Goal: Information Seeking & Learning: Understand process/instructions

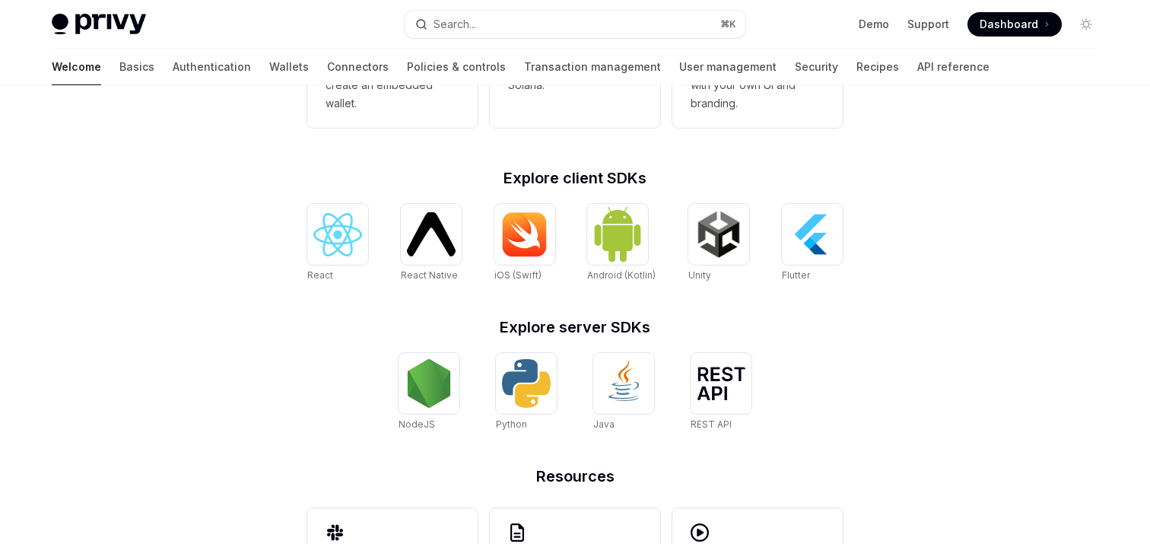
scroll to position [665, 0]
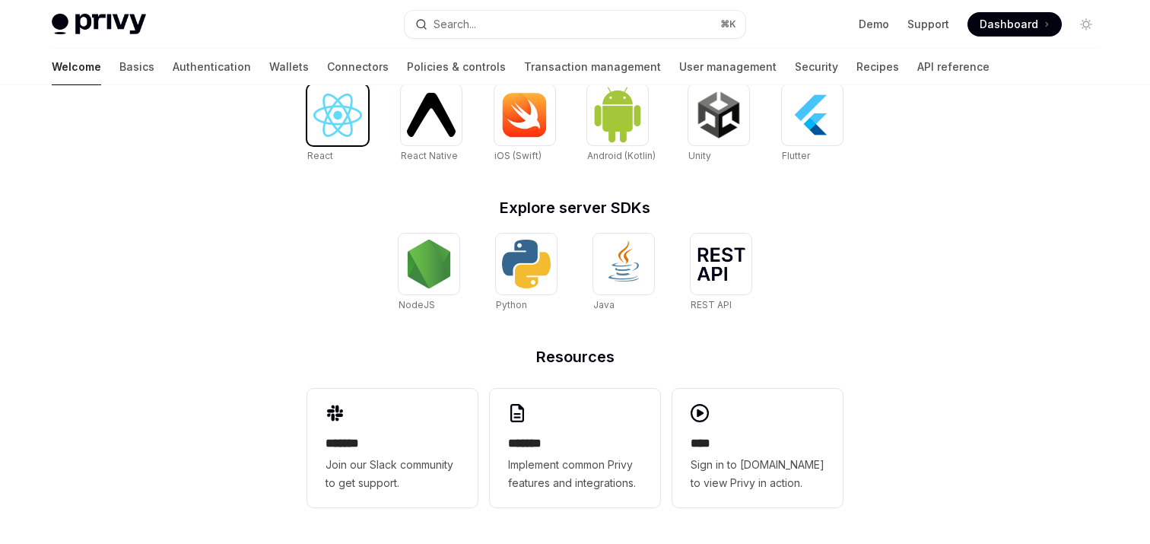
click at [354, 122] on img at bounding box center [337, 115] width 49 height 43
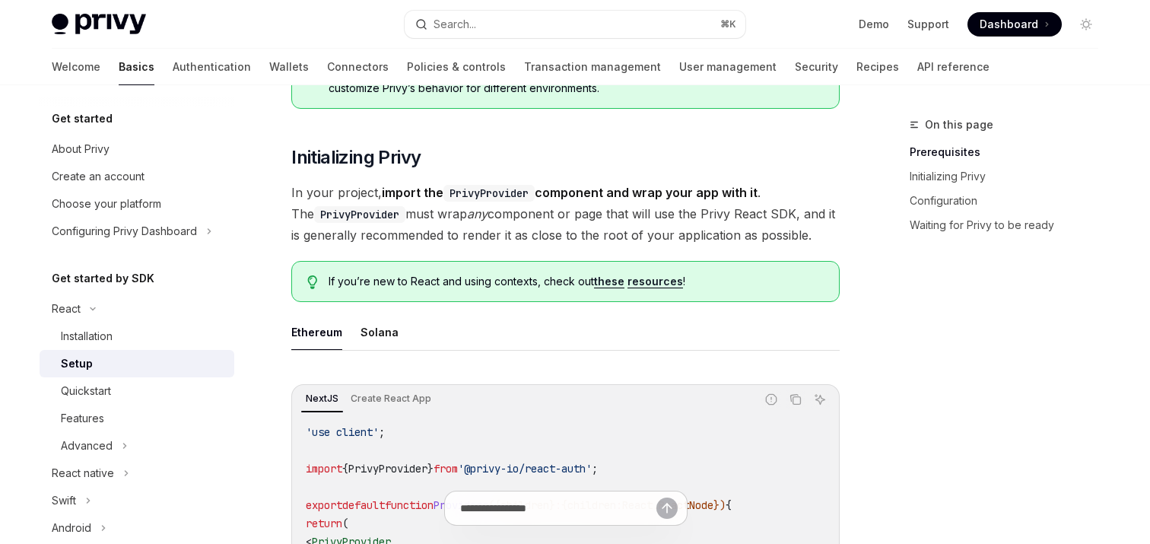
scroll to position [255, 0]
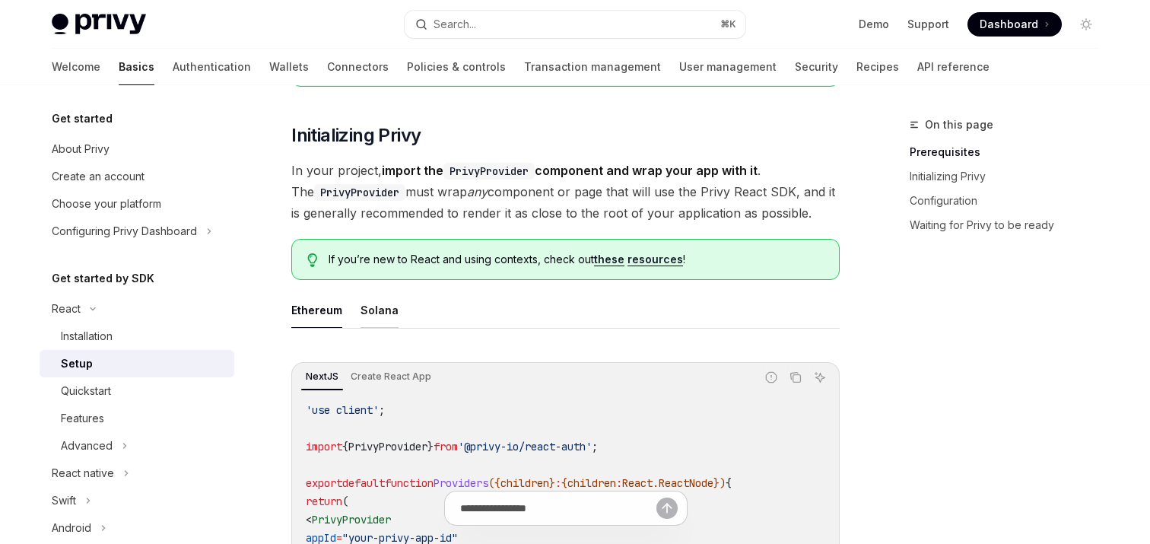
click at [371, 317] on button "Solana" at bounding box center [379, 310] width 38 height 36
type textarea "*"
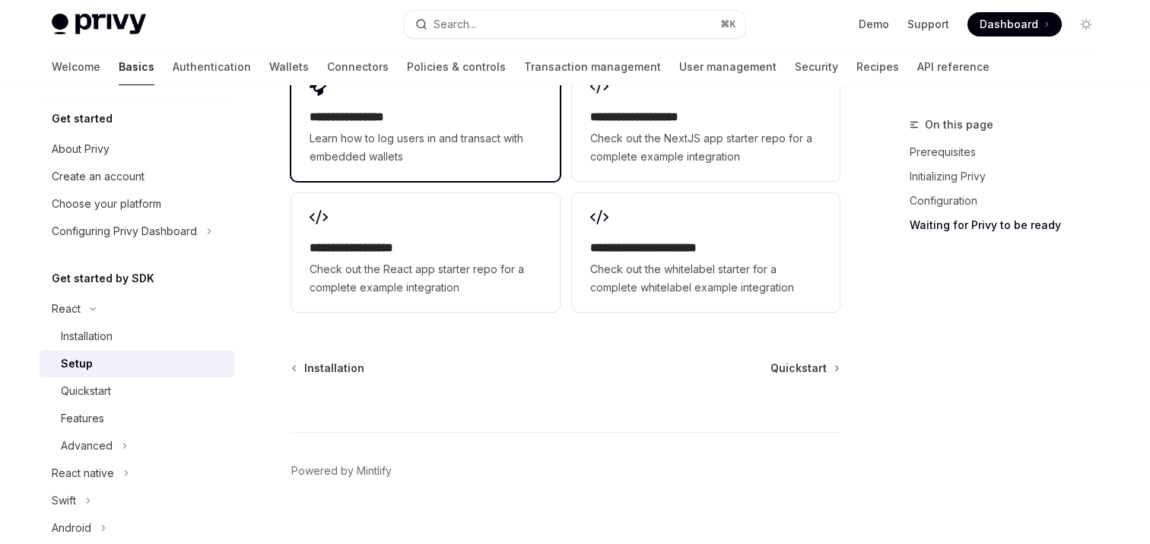
scroll to position [2162, 0]
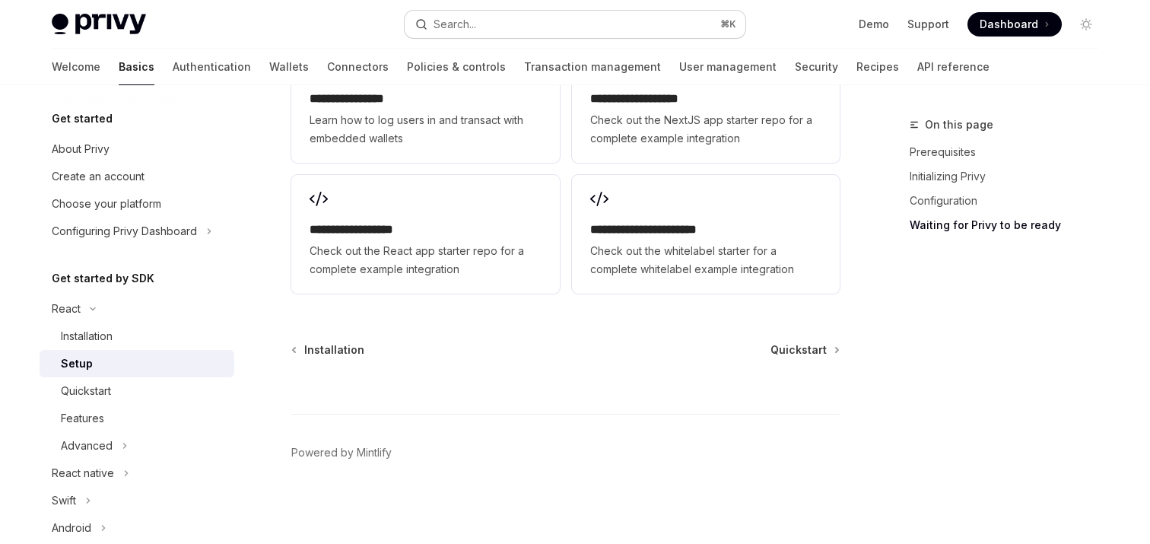
click at [503, 25] on button "Search... ⌘ K" at bounding box center [575, 24] width 341 height 27
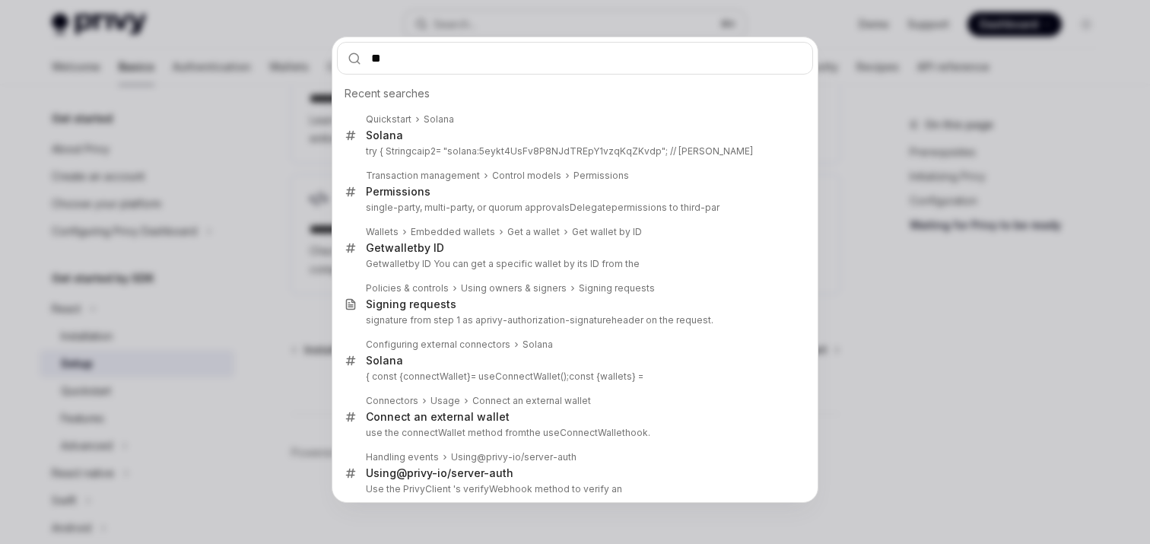
type input "***"
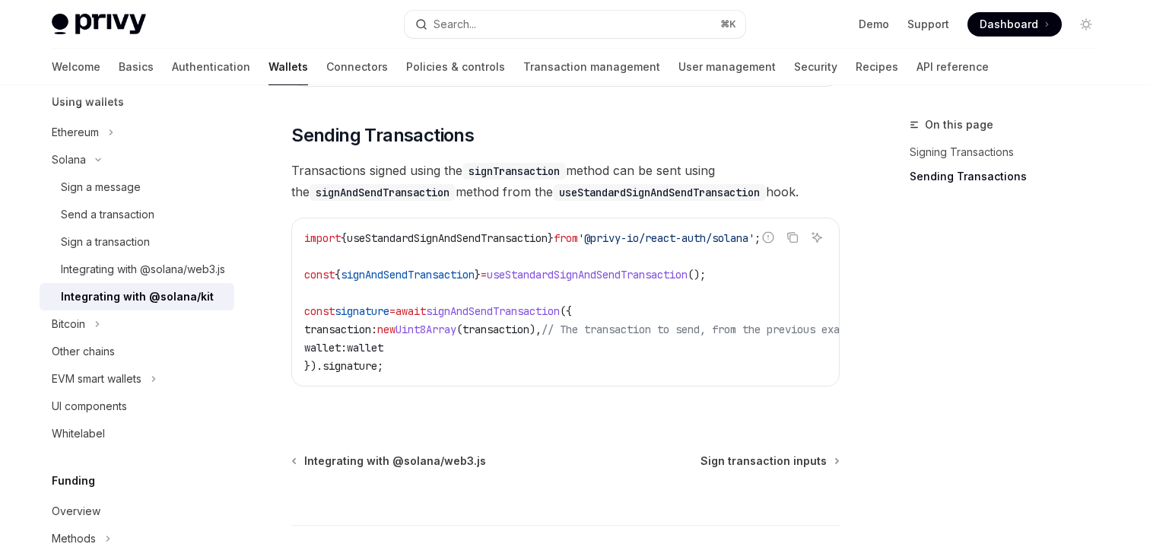
scroll to position [1425, 0]
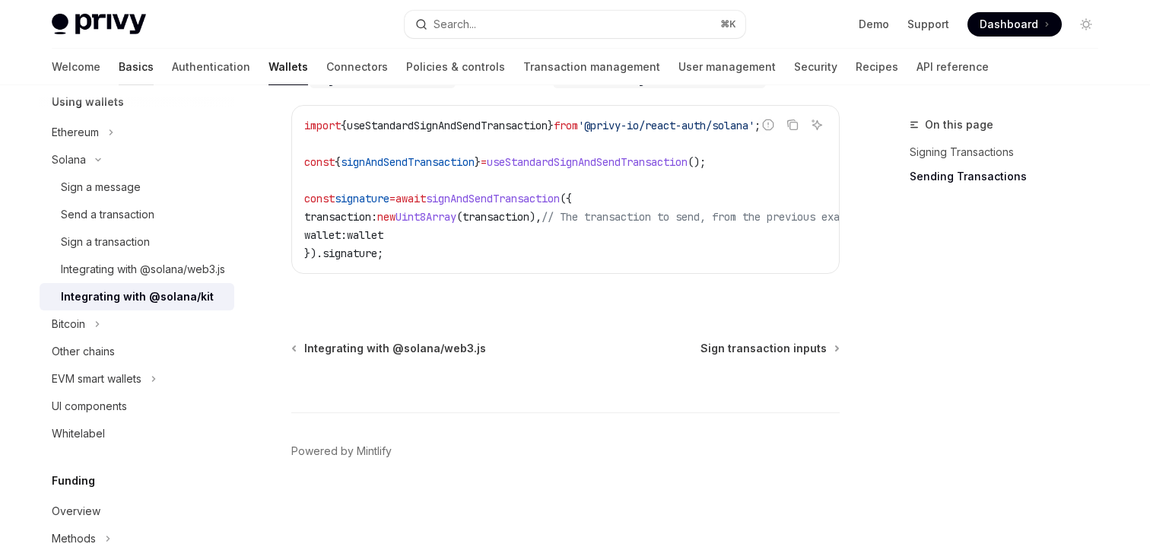
click at [119, 66] on link "Basics" at bounding box center [136, 67] width 35 height 36
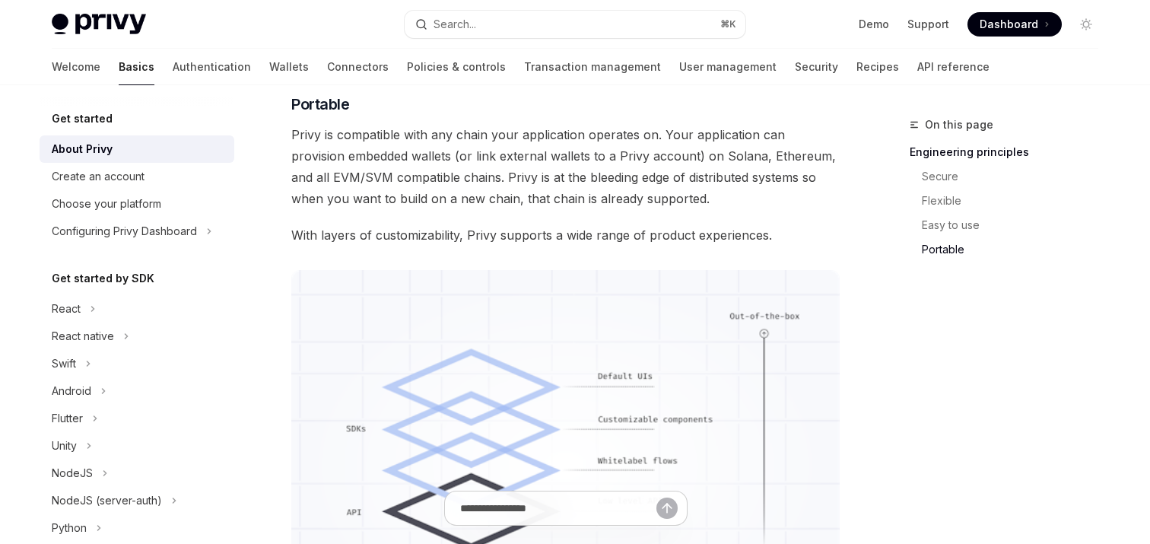
scroll to position [1465, 0]
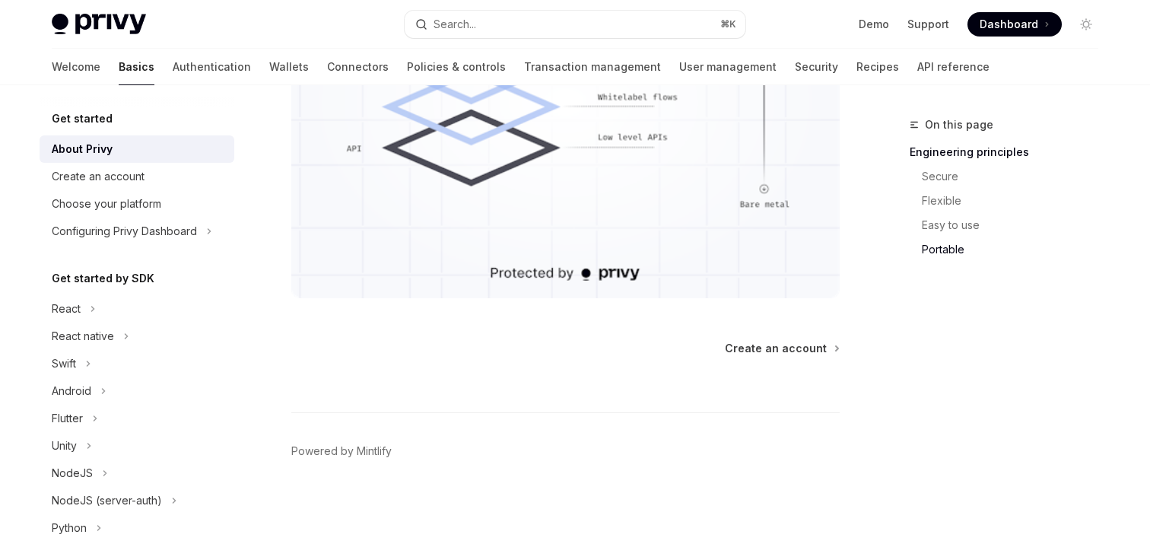
click at [109, 307] on li "React" at bounding box center [137, 308] width 195 height 27
click at [71, 305] on div "React" at bounding box center [66, 309] width 29 height 18
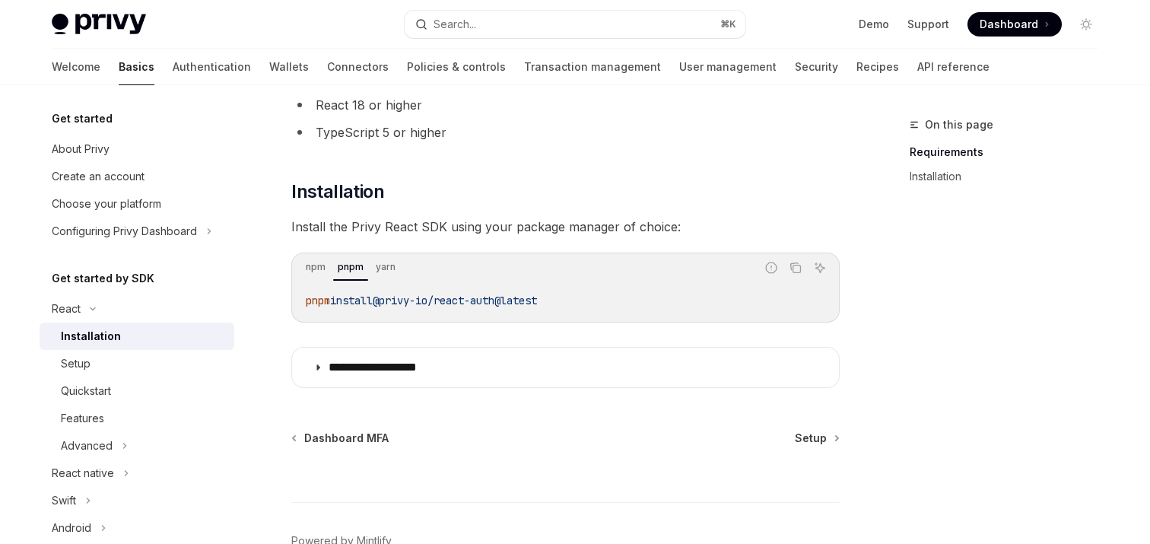
scroll to position [224, 0]
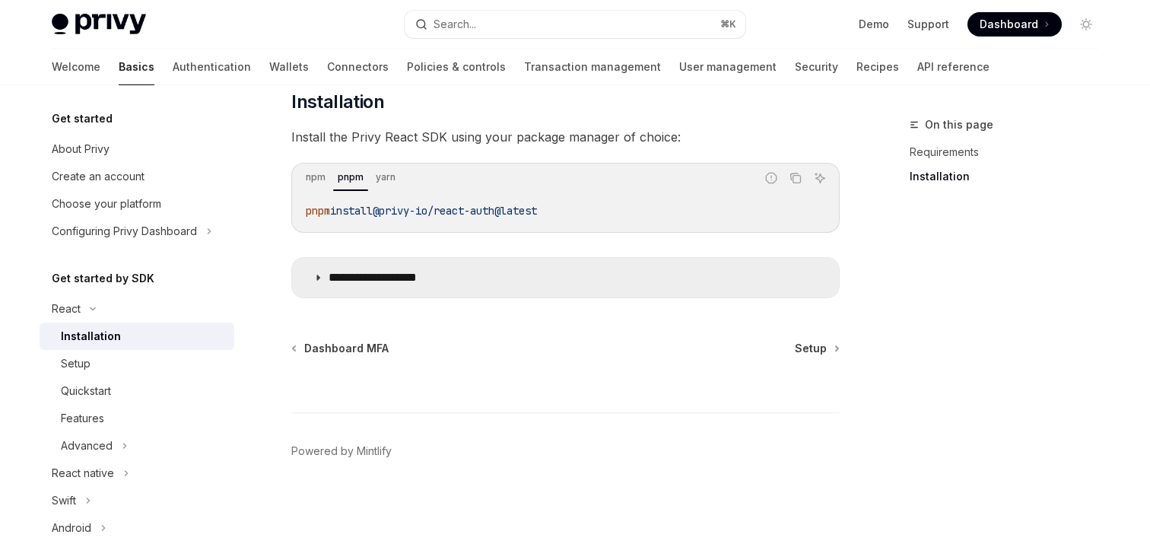
click at [409, 277] on p "**********" at bounding box center [390, 277] width 125 height 15
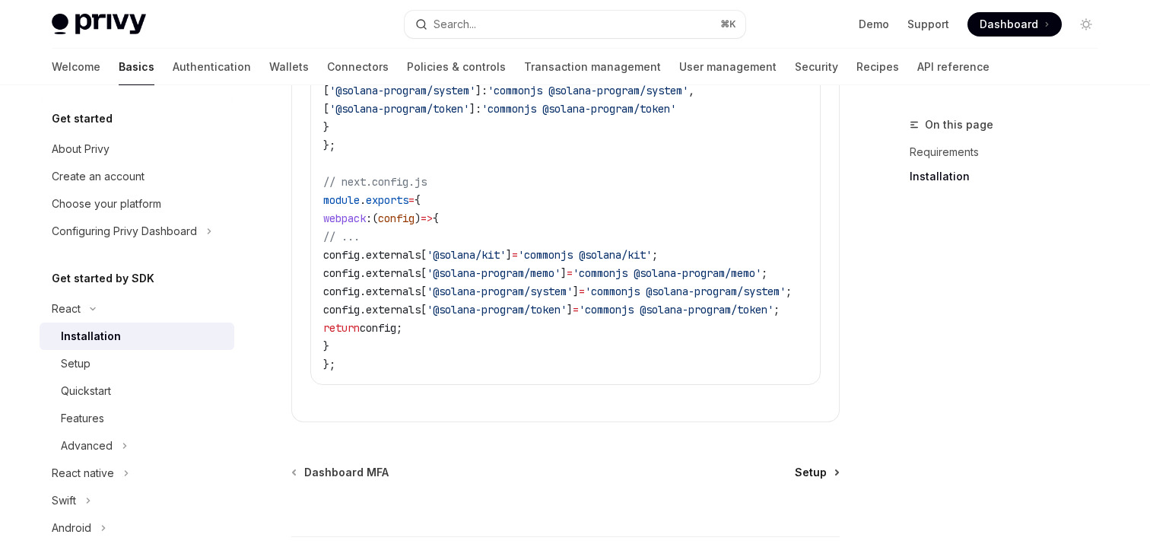
click at [816, 472] on span "Setup" at bounding box center [811, 472] width 32 height 15
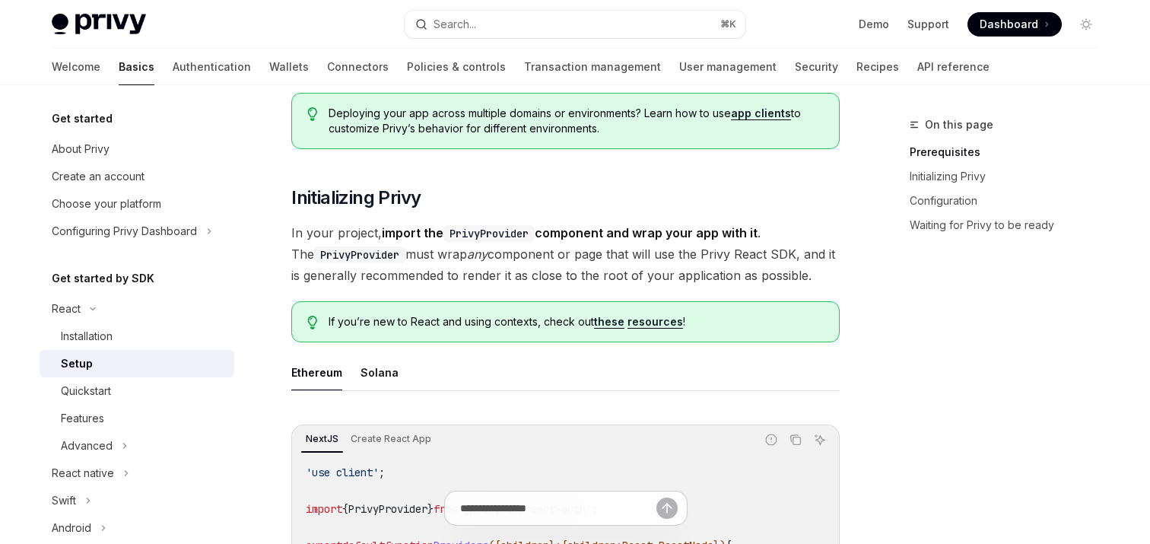
scroll to position [246, 0]
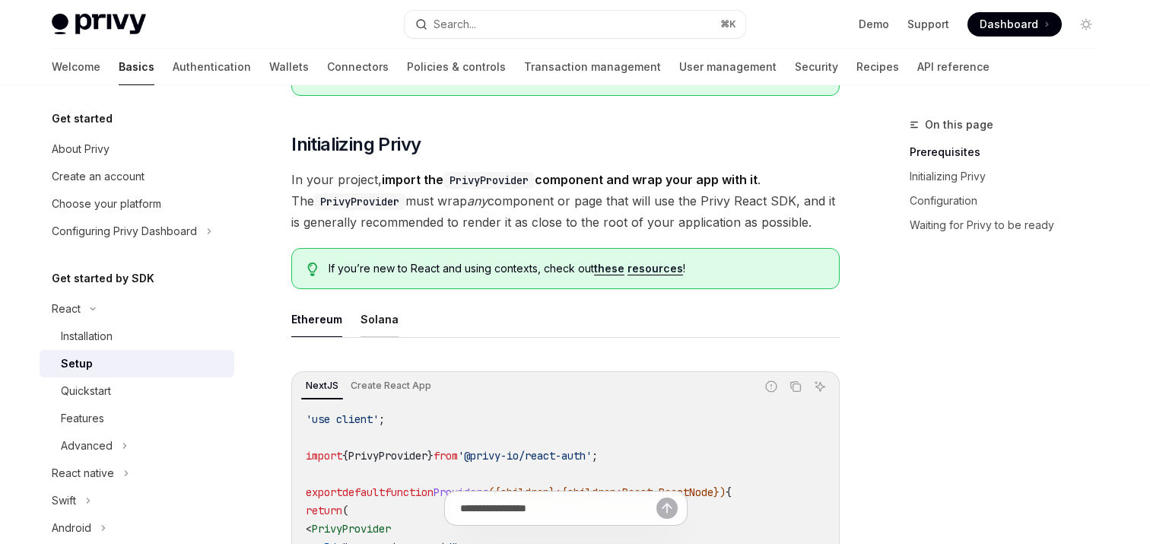
click at [382, 320] on button "Solana" at bounding box center [379, 319] width 38 height 36
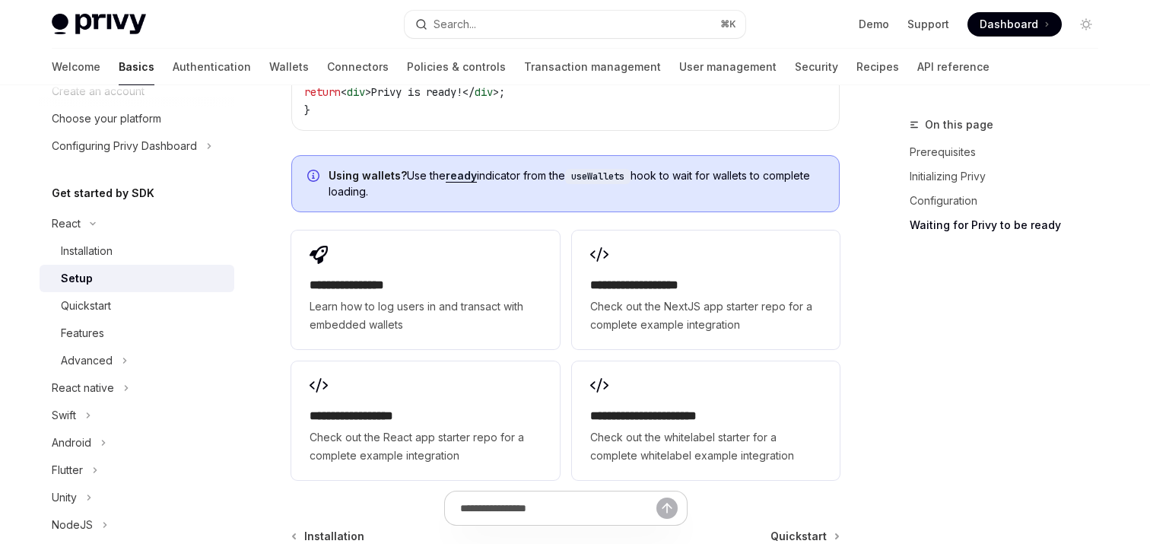
scroll to position [125, 0]
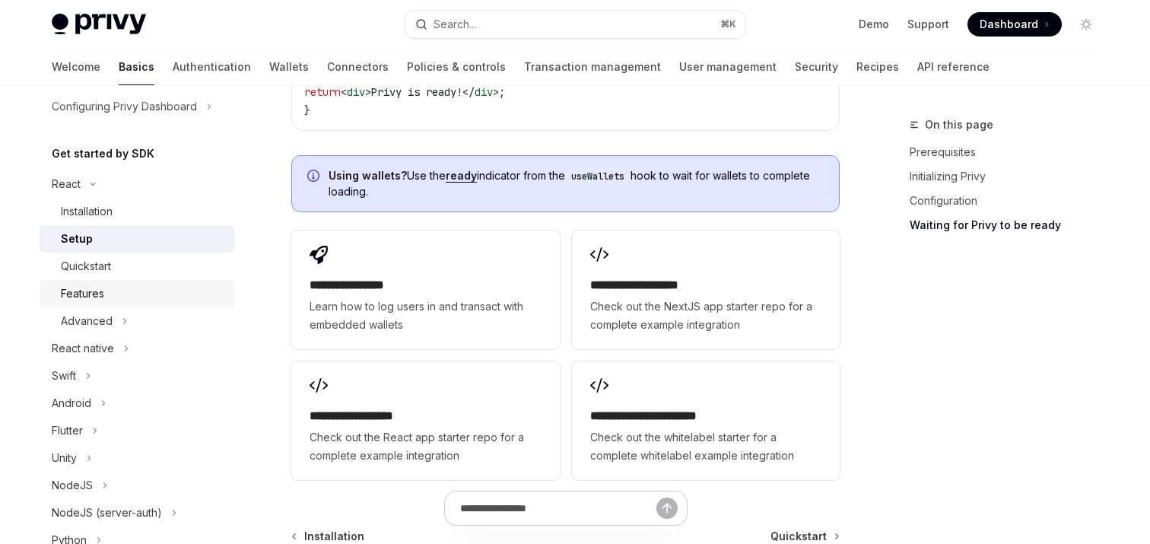
click at [103, 287] on div "Features" at bounding box center [82, 293] width 43 height 18
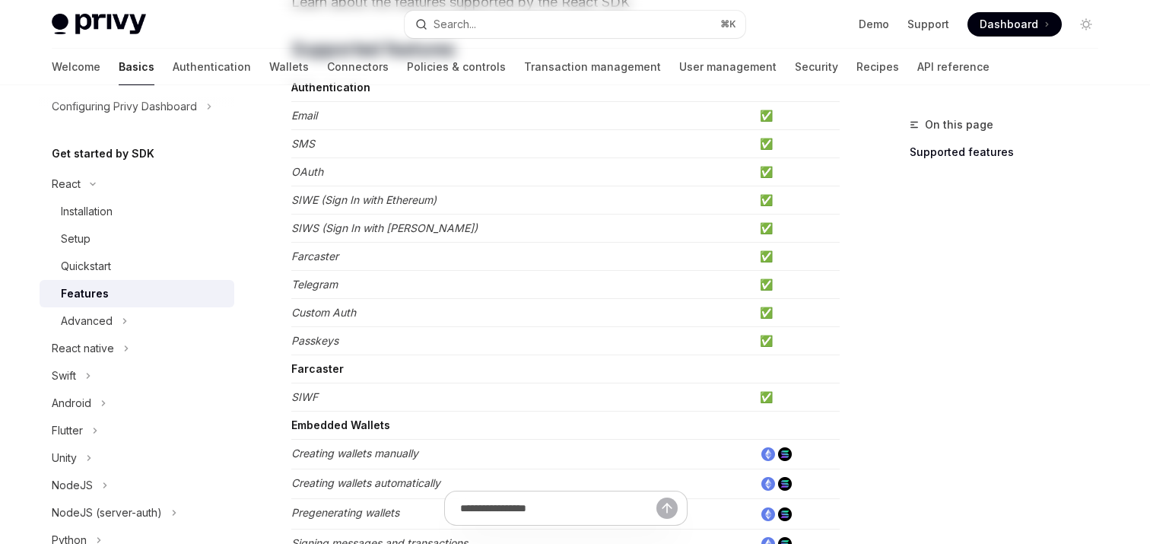
scroll to position [263, 0]
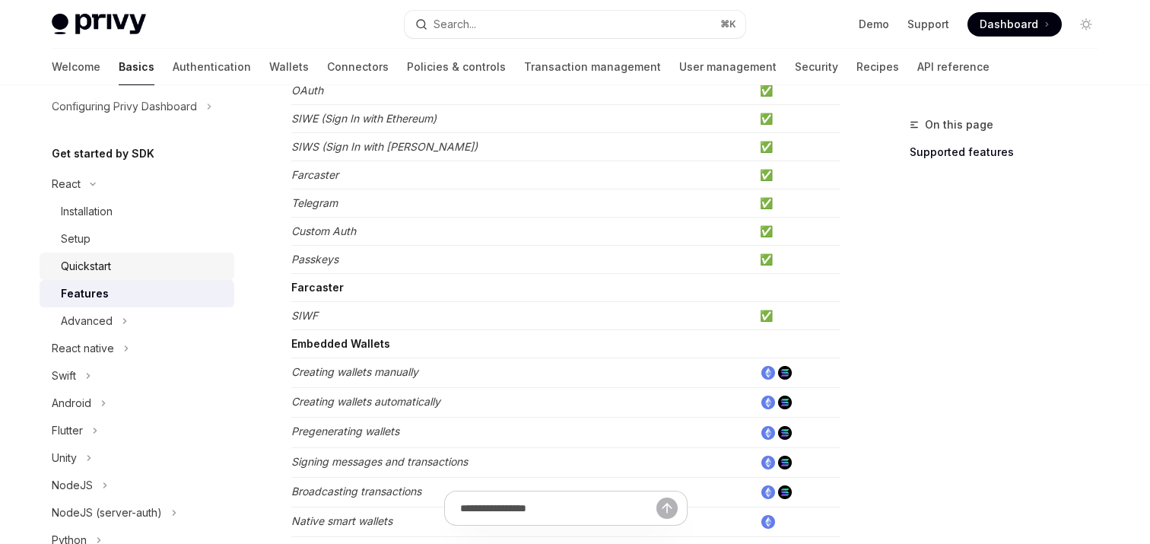
click at [101, 268] on div "Quickstart" at bounding box center [86, 266] width 50 height 18
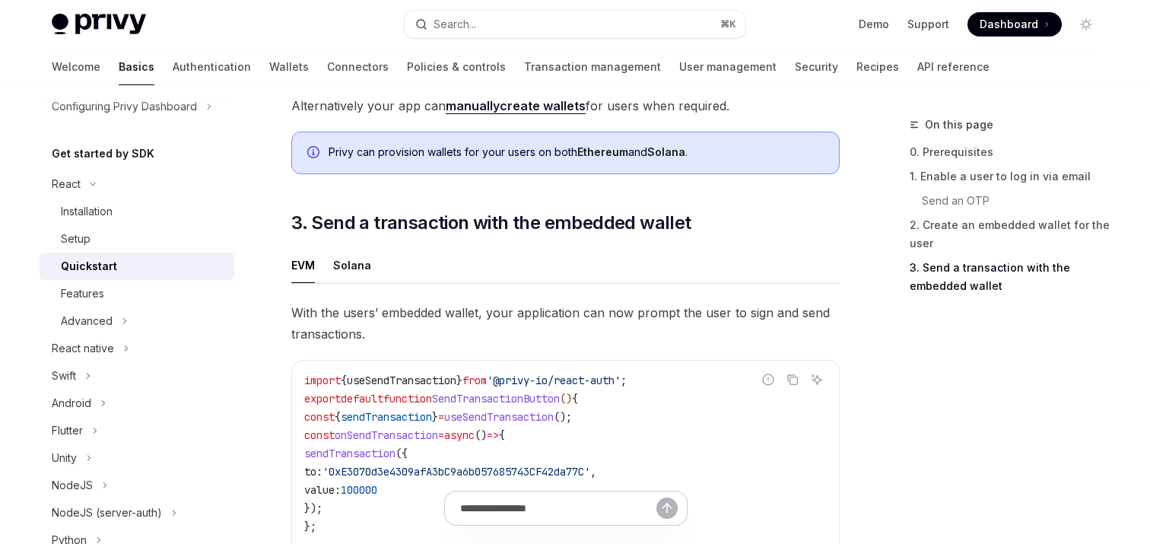
scroll to position [1387, 0]
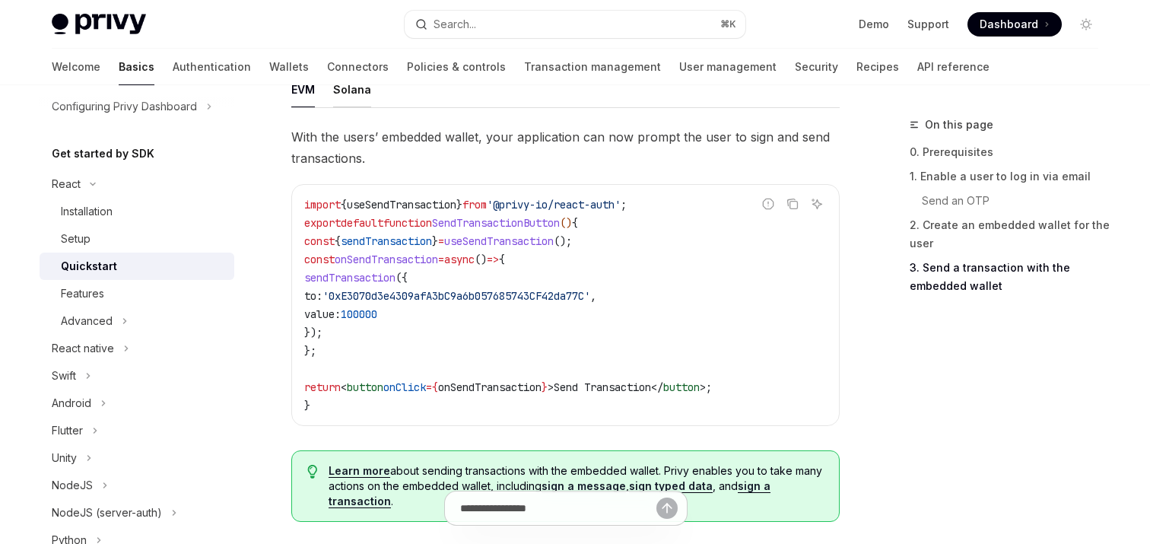
click at [344, 106] on button "Solana" at bounding box center [352, 89] width 38 height 36
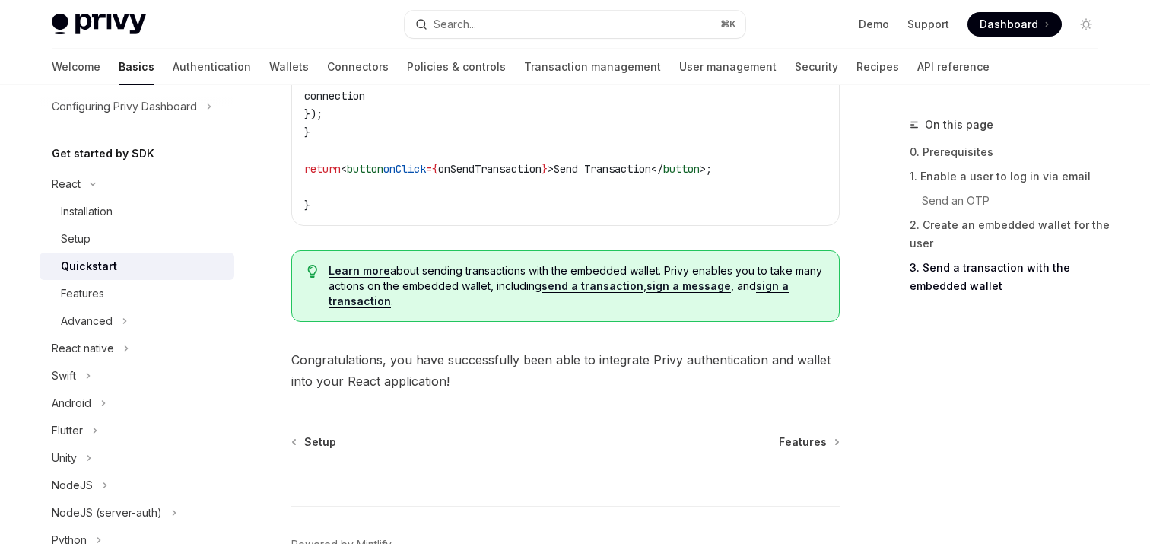
scroll to position [1948, 0]
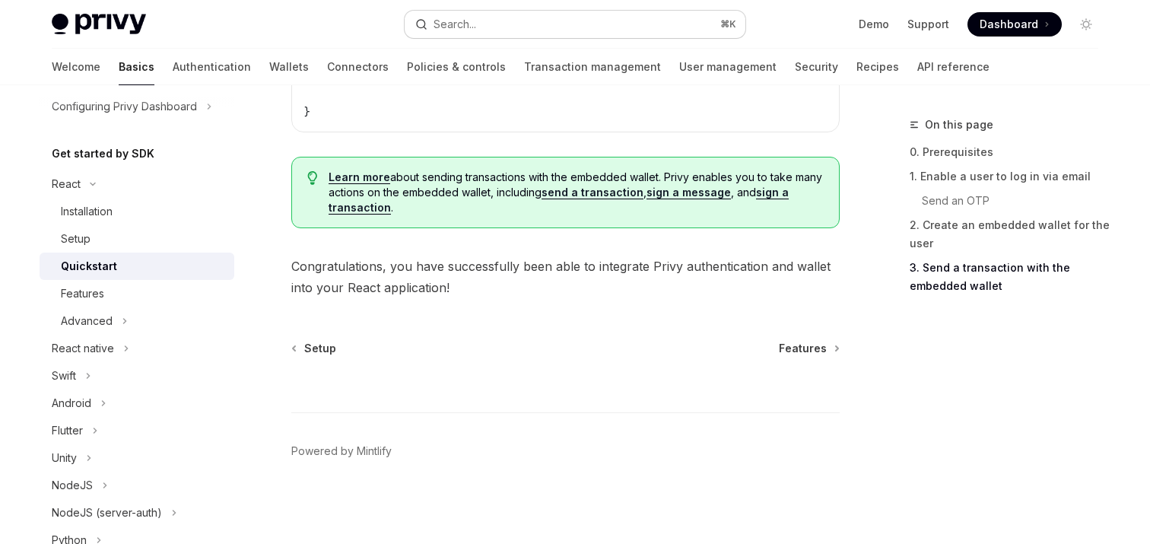
click at [462, 25] on div "Search..." at bounding box center [454, 24] width 43 height 18
type textarea "*"
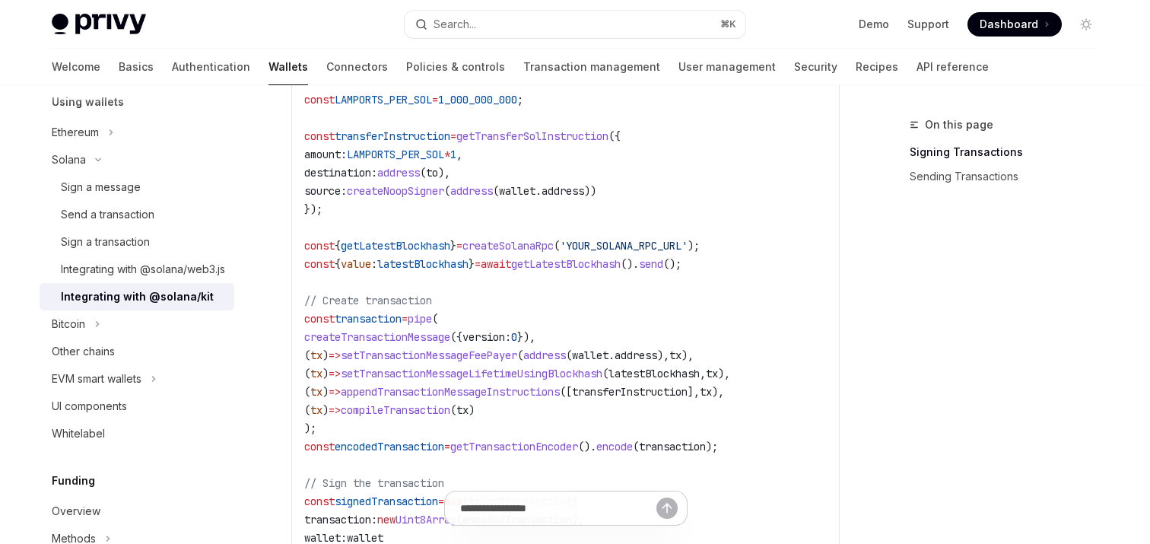
scroll to position [873, 0]
